Goal: Find specific page/section: Find specific page/section

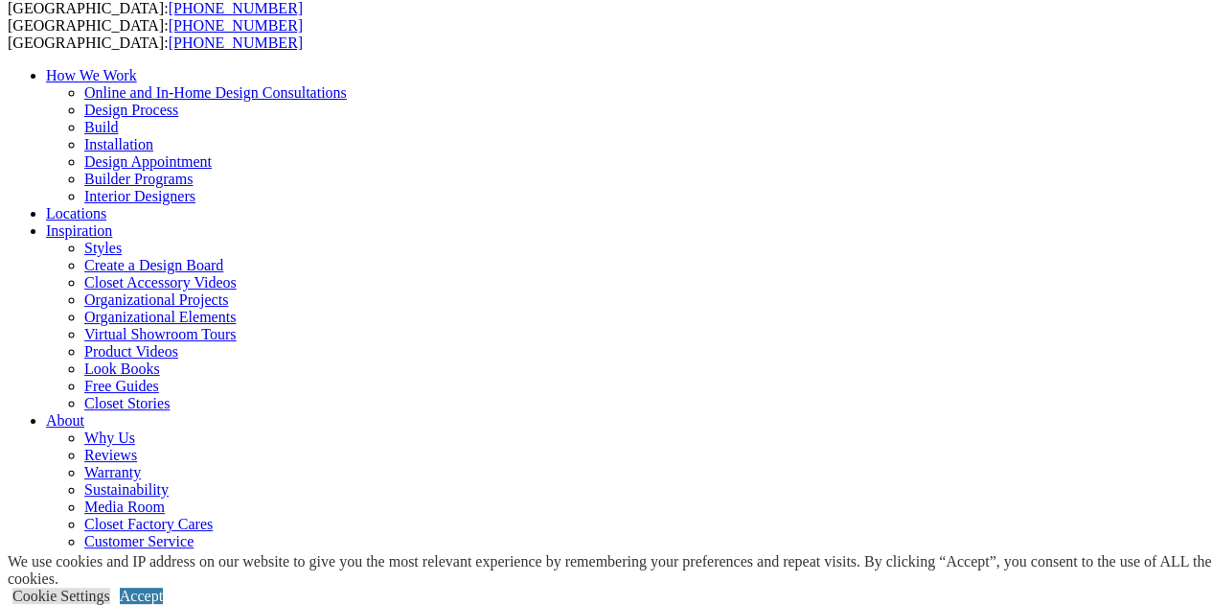
scroll to position [24, 0]
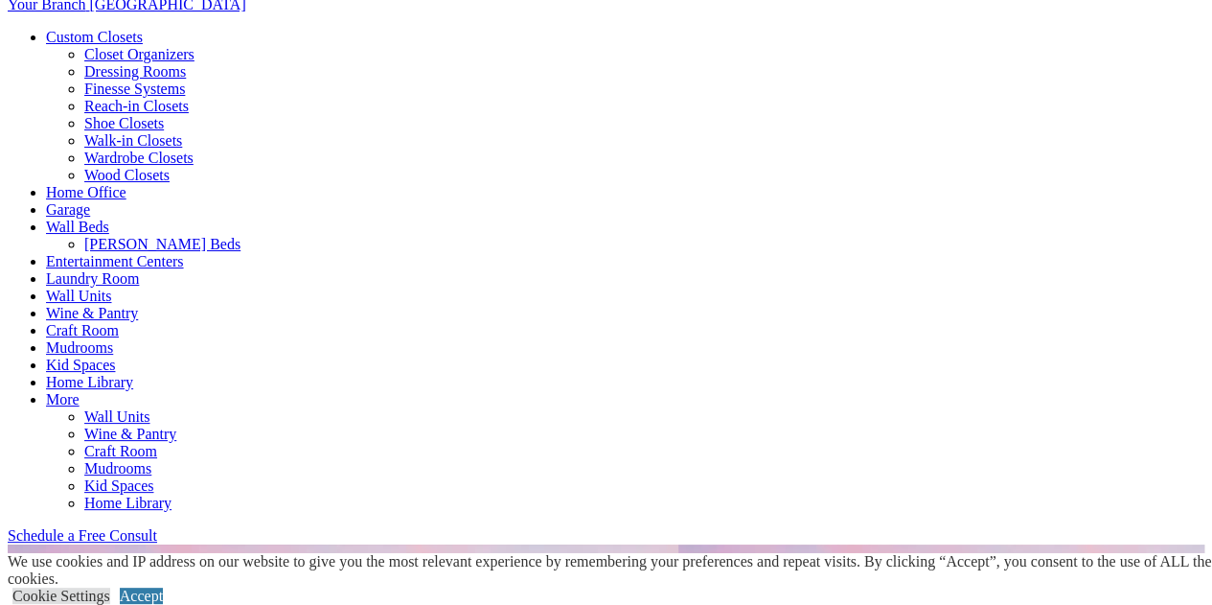
scroll to position [707, 0]
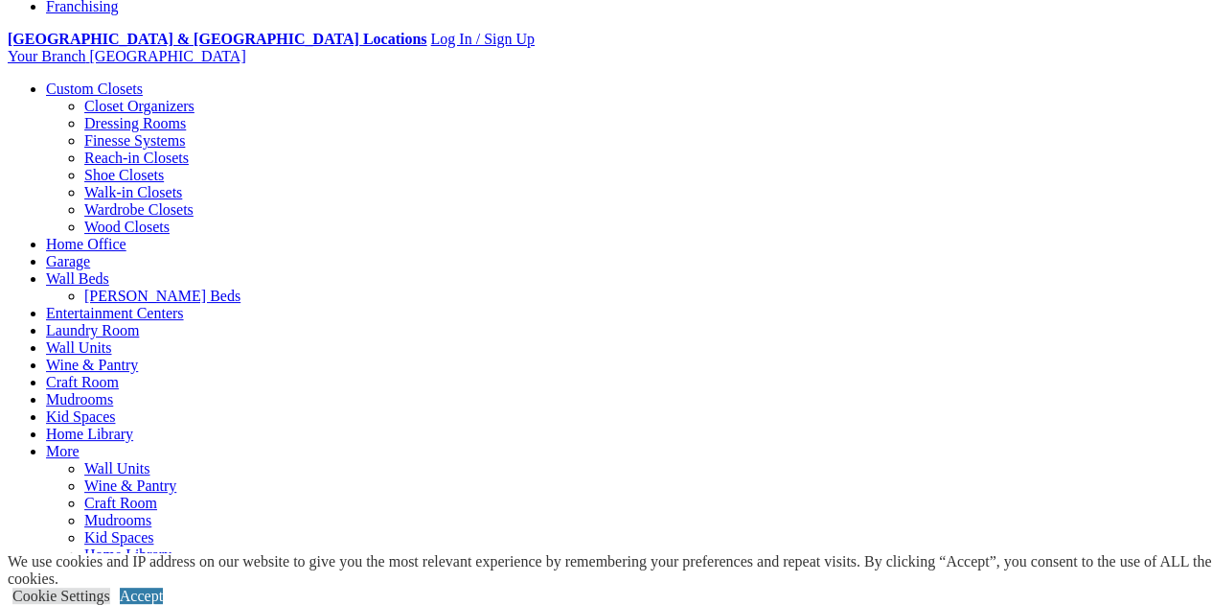
scroll to position [713, 0]
